Goal: Information Seeking & Learning: Check status

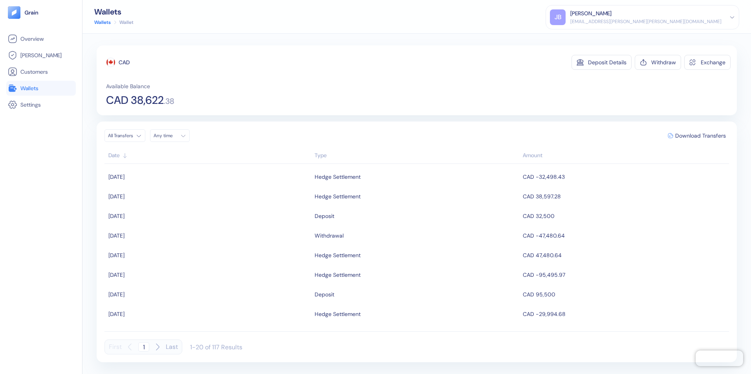
click at [27, 89] on span "Wallets" at bounding box center [29, 88] width 18 height 8
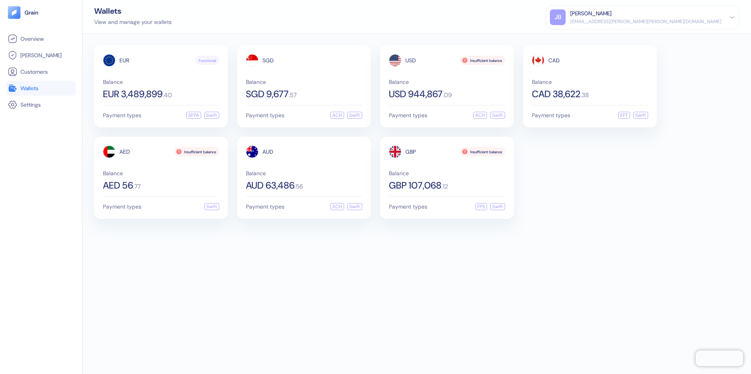
click at [211, 257] on div "EUR Functional Balance EUR 3,489,899 . 40 Payment types SEPA Swift SGD Balance …" at bounding box center [416, 204] width 668 height 341
click at [302, 168] on div "AUD Balance AUD 63,486 . 56" at bounding box center [304, 168] width 116 height 45
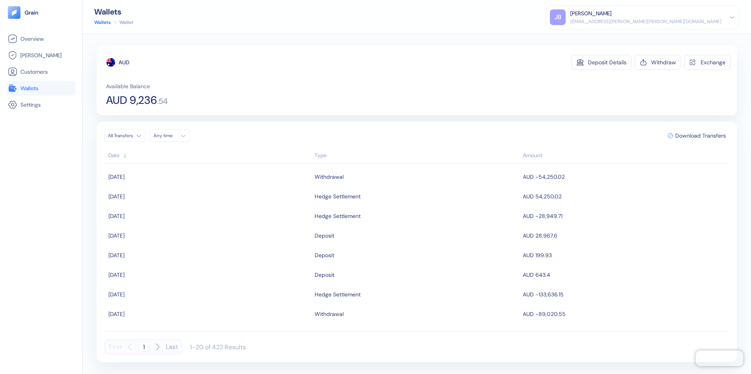
click at [37, 89] on span "Wallets" at bounding box center [29, 88] width 18 height 8
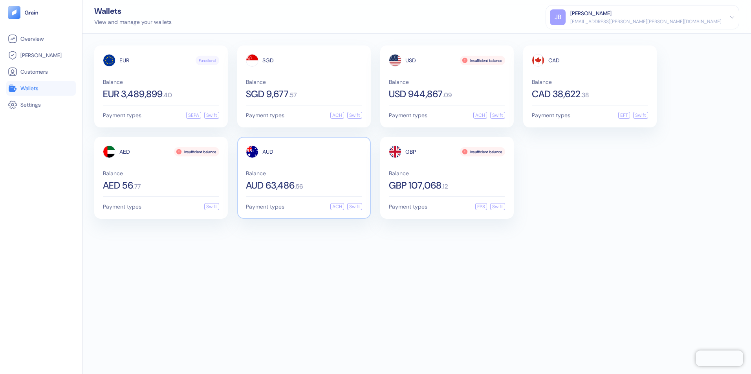
click at [285, 173] on span "Balance" at bounding box center [304, 173] width 116 height 5
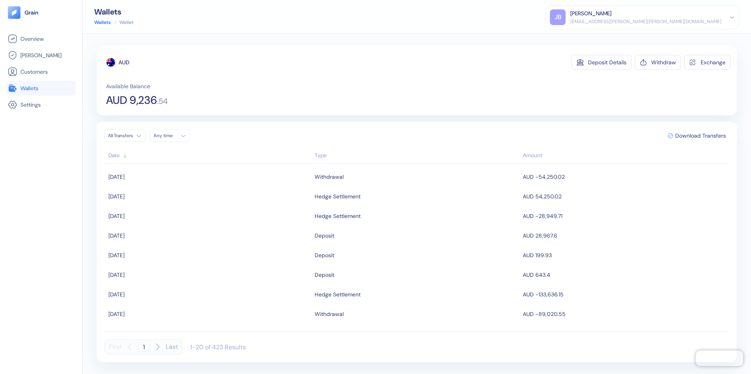
click at [38, 93] on link "Wallets" at bounding box center [41, 88] width 66 height 9
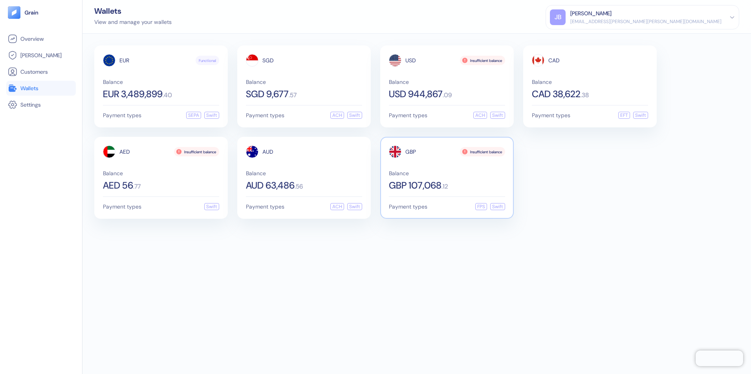
click at [421, 183] on span "GBP 107,068" at bounding box center [415, 185] width 53 height 9
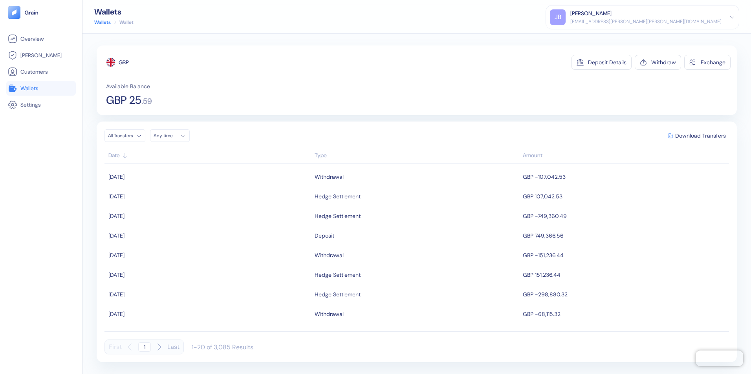
click at [29, 88] on span "Wallets" at bounding box center [29, 88] width 18 height 8
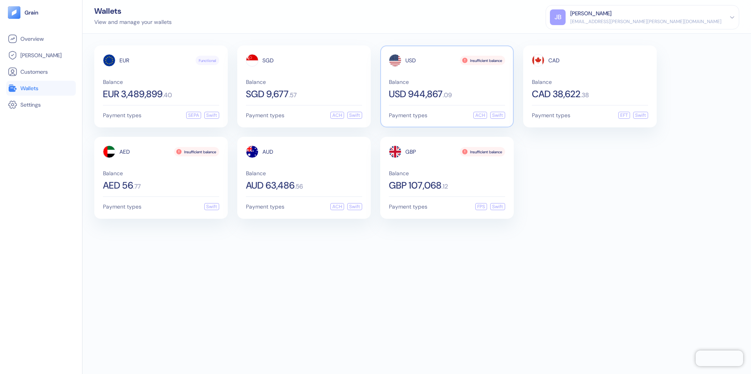
click at [424, 92] on span "USD 944,867" at bounding box center [416, 94] width 54 height 9
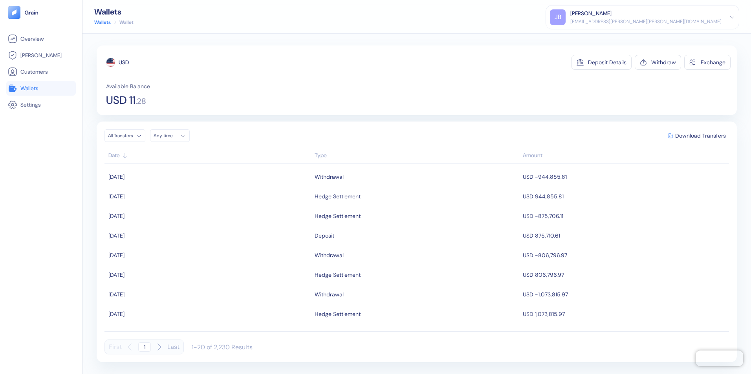
click at [37, 88] on span "Wallets" at bounding box center [29, 88] width 18 height 8
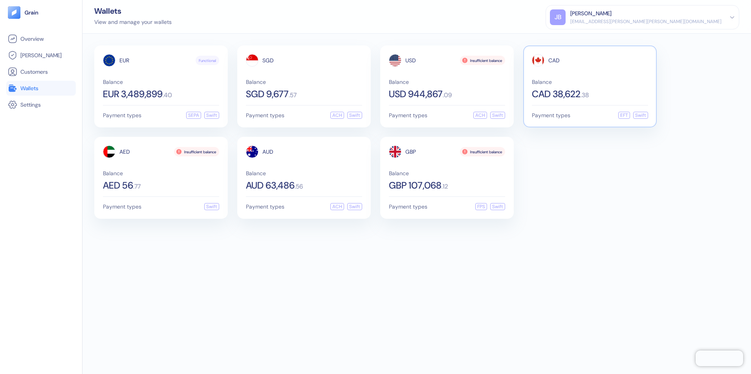
click at [560, 92] on span "CAD 38,622" at bounding box center [556, 94] width 49 height 9
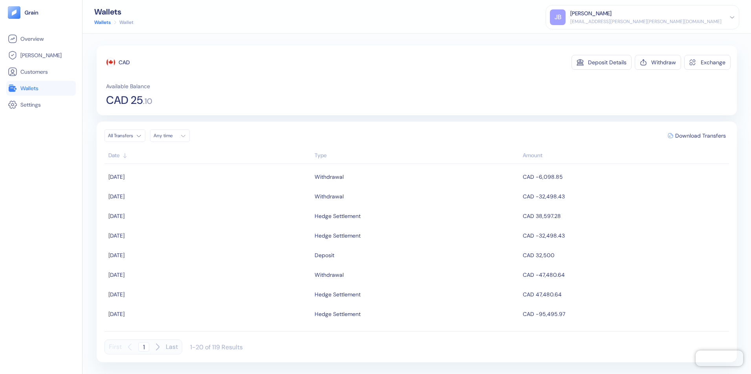
click at [26, 88] on span "Wallets" at bounding box center [29, 88] width 18 height 8
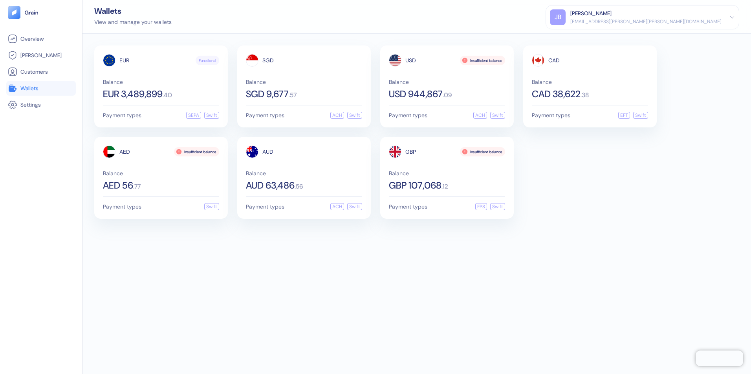
click at [294, 279] on div "EUR Functional Balance EUR 3,489,899 . 40 Payment types SEPA Swift SGD Balance …" at bounding box center [416, 204] width 668 height 341
click at [681, 22] on div "[EMAIL_ADDRESS][PERSON_NAME][PERSON_NAME][DOMAIN_NAME]" at bounding box center [645, 21] width 151 height 7
click at [581, 35] on div "Sign Out" at bounding box center [571, 39] width 22 height 8
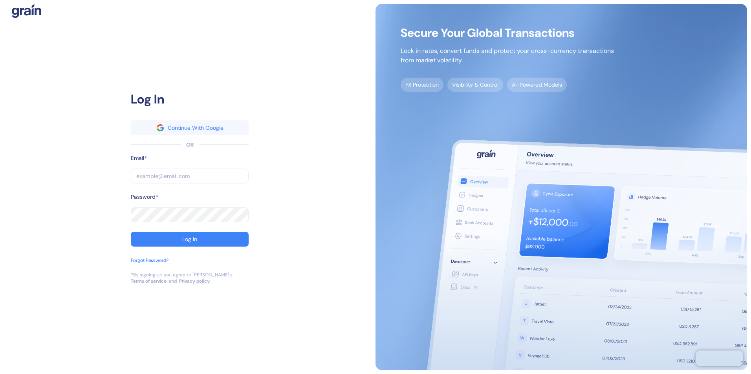
type input "[EMAIL_ADDRESS][PERSON_NAME][PERSON_NAME][DOMAIN_NAME]"
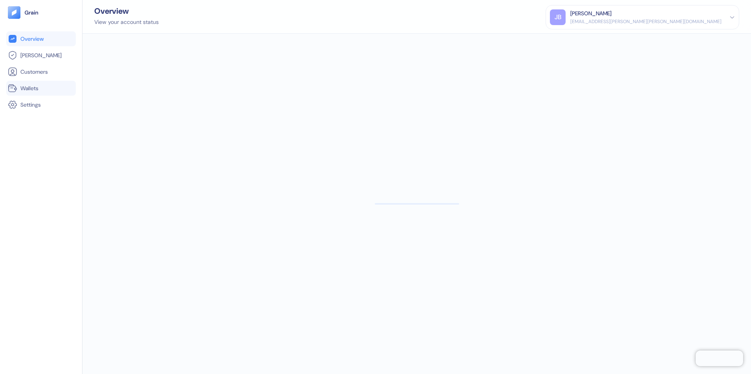
click at [27, 88] on span "Wallets" at bounding box center [29, 88] width 18 height 8
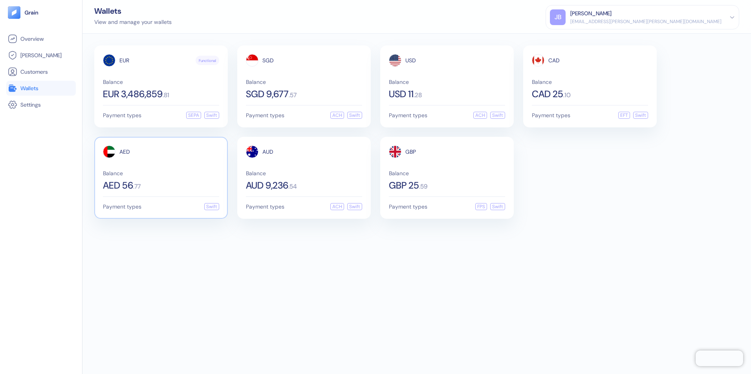
click at [185, 182] on div "AED 56 . 77" at bounding box center [161, 185] width 116 height 9
